Goal: Use online tool/utility: Utilize a website feature to perform a specific function

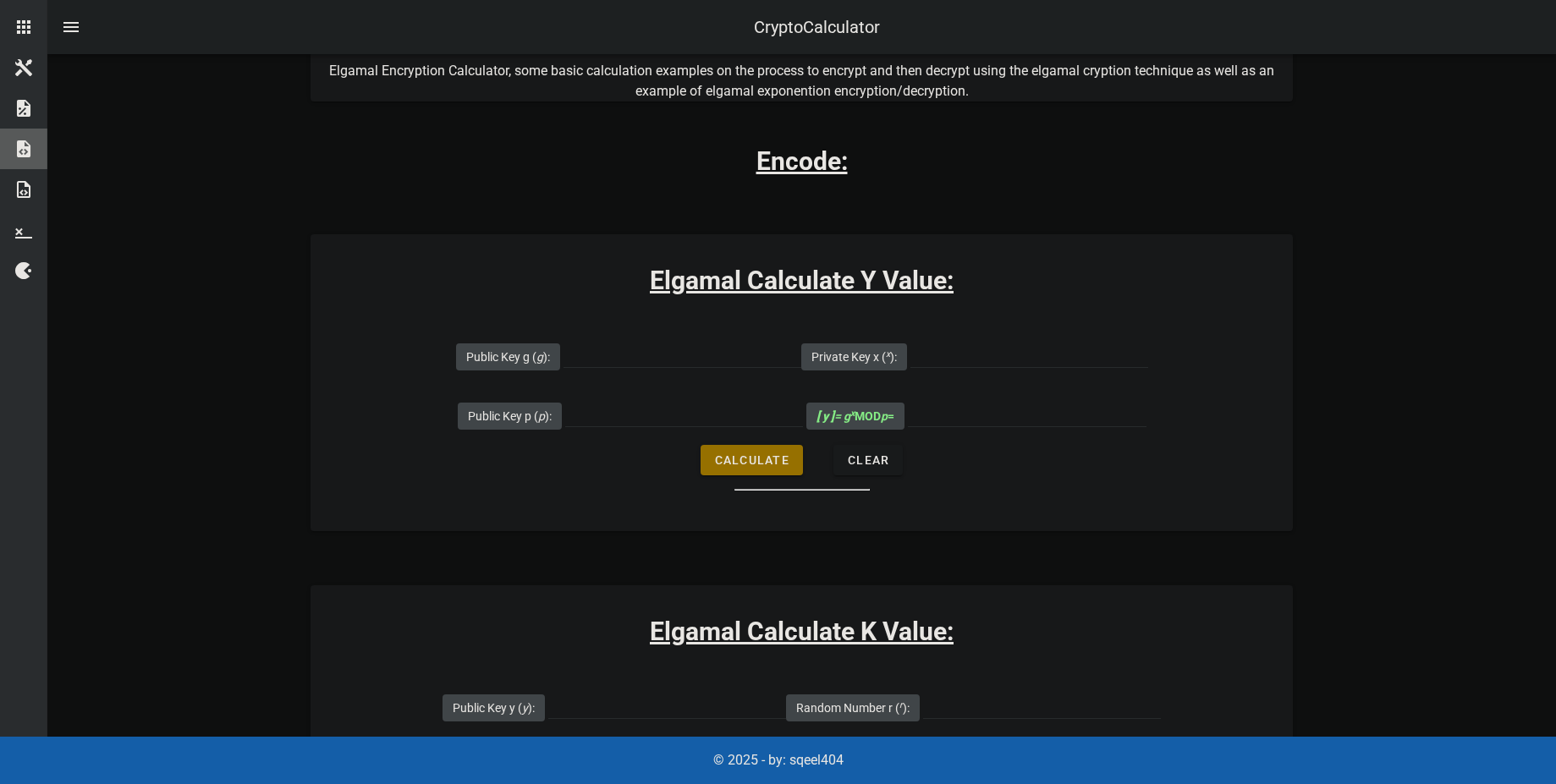
scroll to position [203, 0]
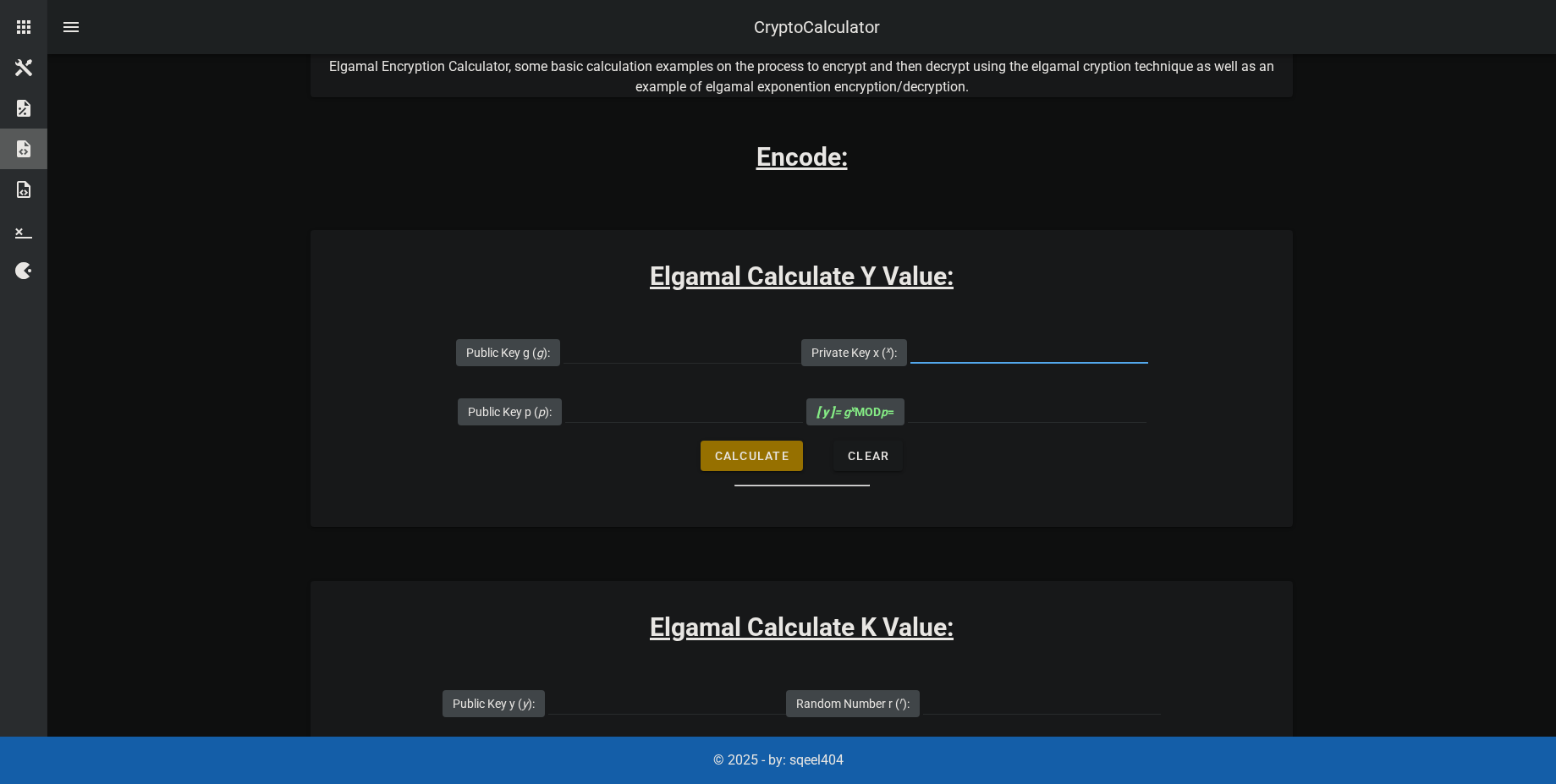
click at [942, 352] on input "Private Key x ( x ):" at bounding box center [1029, 350] width 238 height 27
type input "1"
type input "1234"
click at [614, 356] on input "Public Key g ( g ):" at bounding box center [682, 350] width 238 height 27
type input "51515"
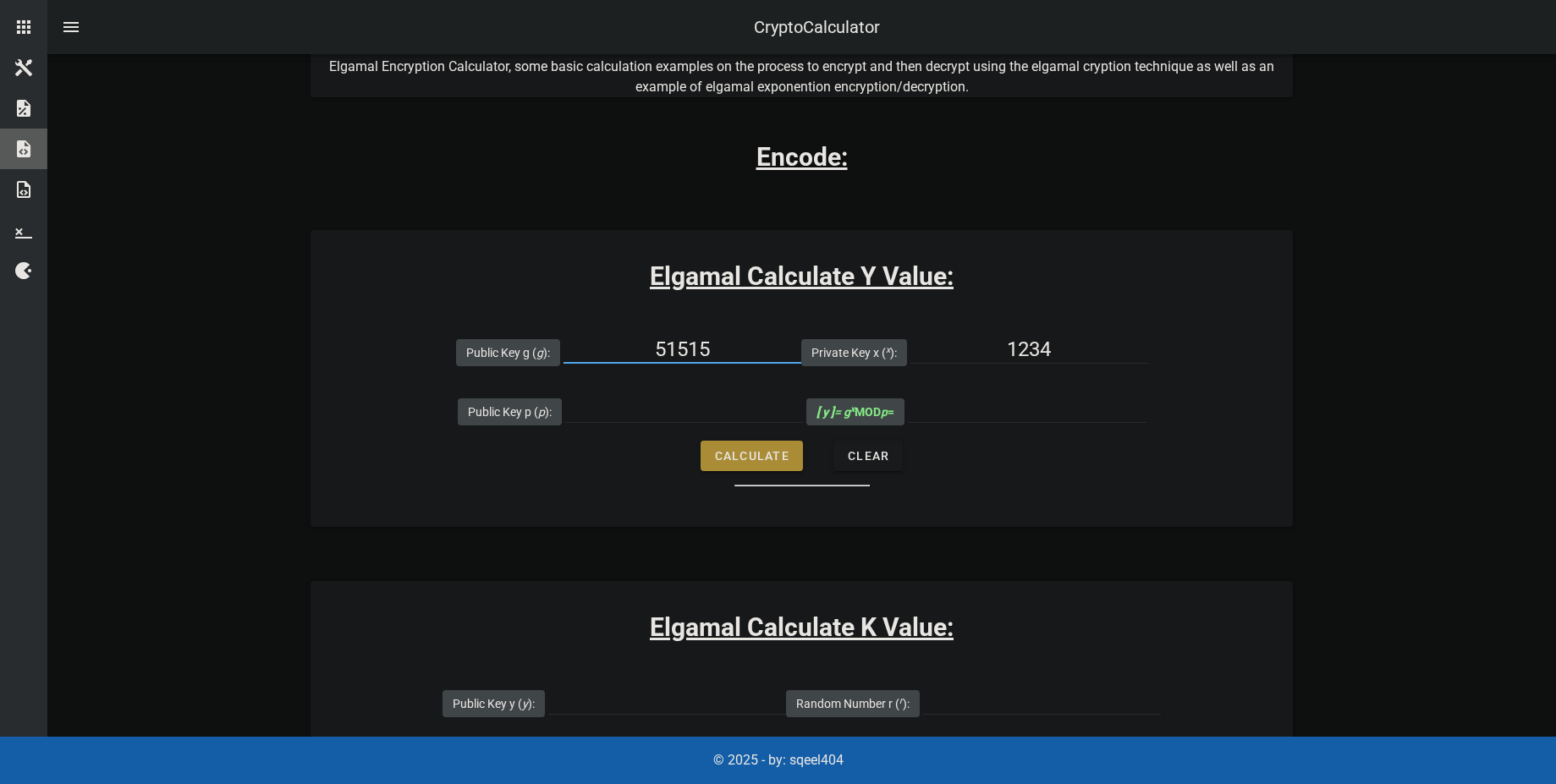
click at [738, 449] on span "Calculate" at bounding box center [751, 456] width 75 height 14
type input "All fields are required"
click at [712, 412] on input "Public Key p ( p ):" at bounding box center [684, 409] width 238 height 27
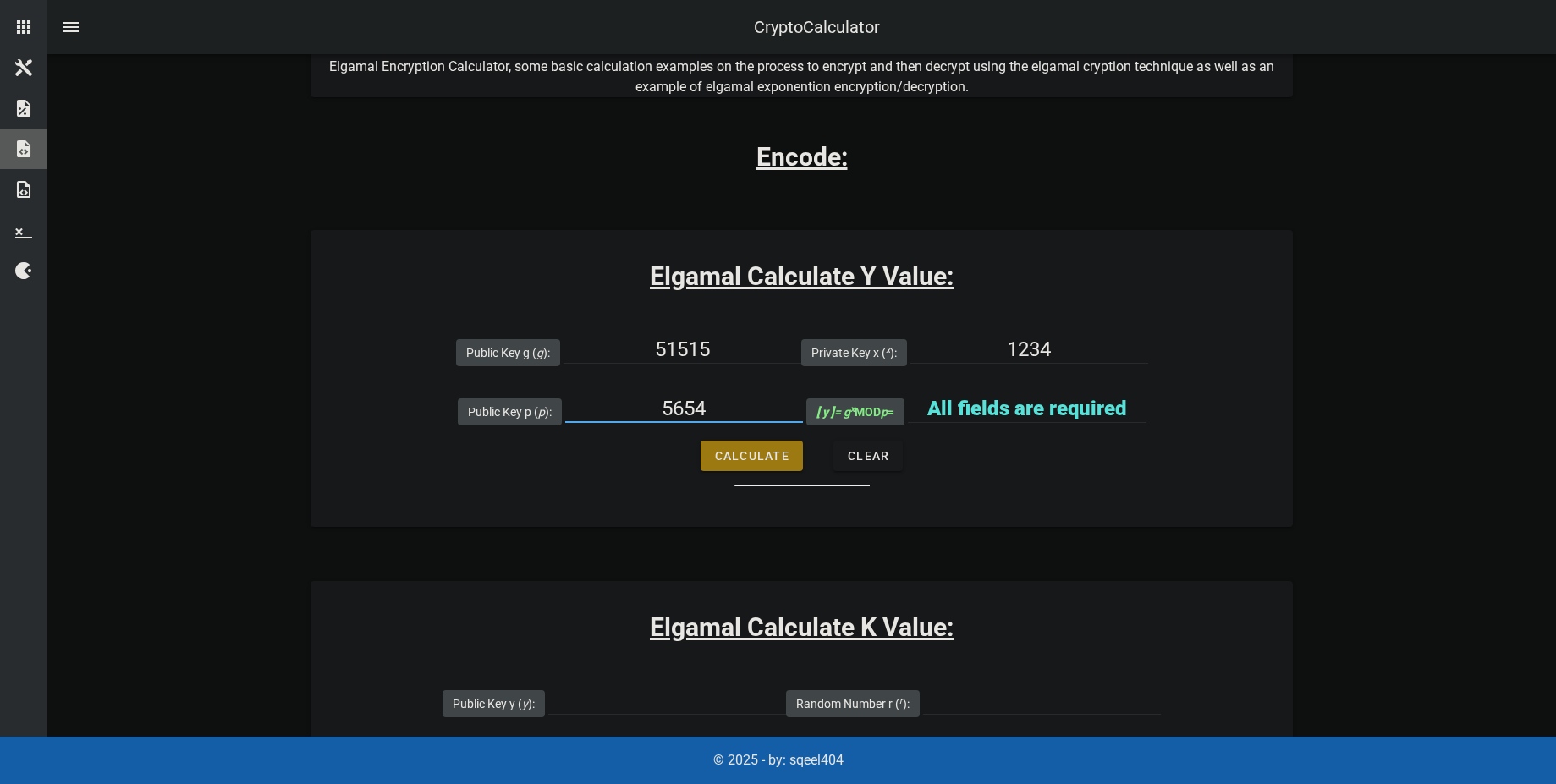
type input "5654"
click at [786, 462] on span "Calculate" at bounding box center [751, 456] width 75 height 14
type input "5219"
